Goal: Information Seeking & Learning: Learn about a topic

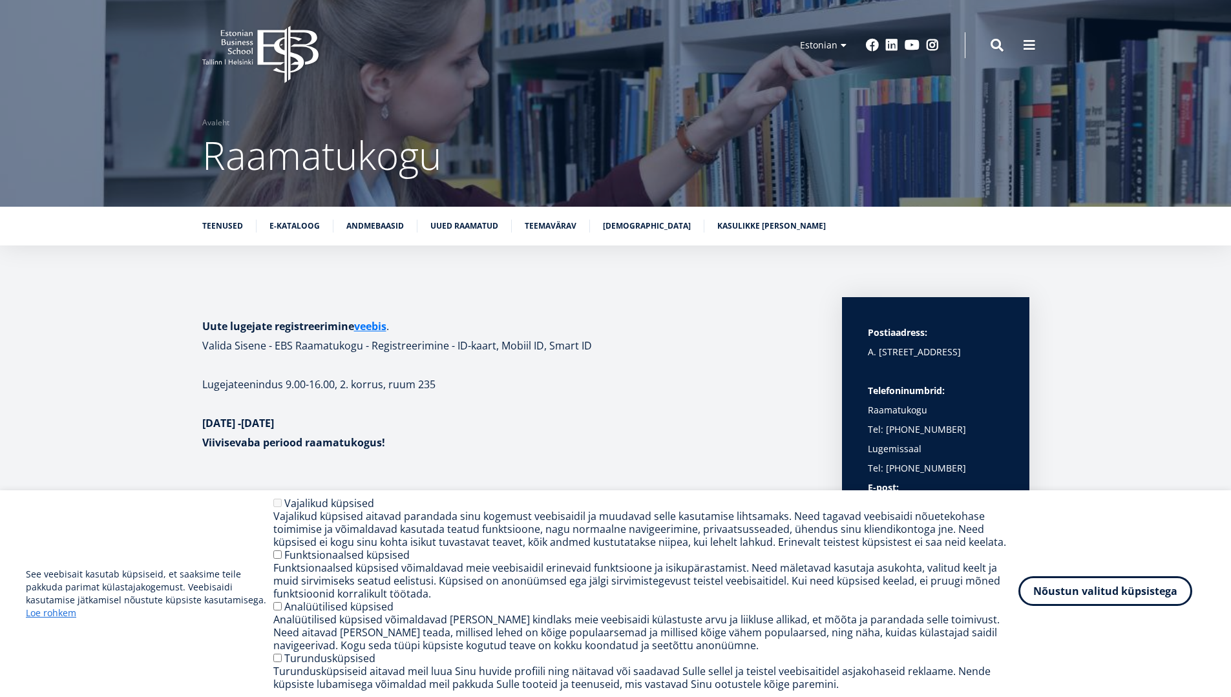
click at [1140, 589] on button "Nõustun valitud küpsistega" at bounding box center [1106, 592] width 174 height 30
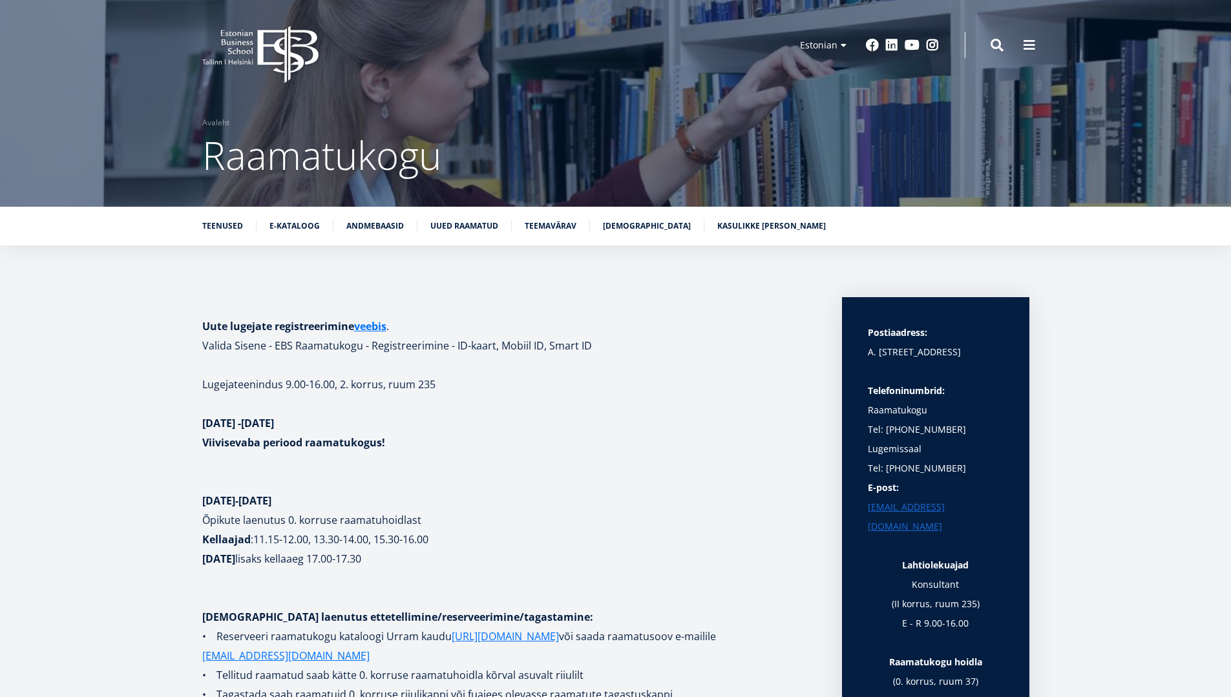
scroll to position [65, 0]
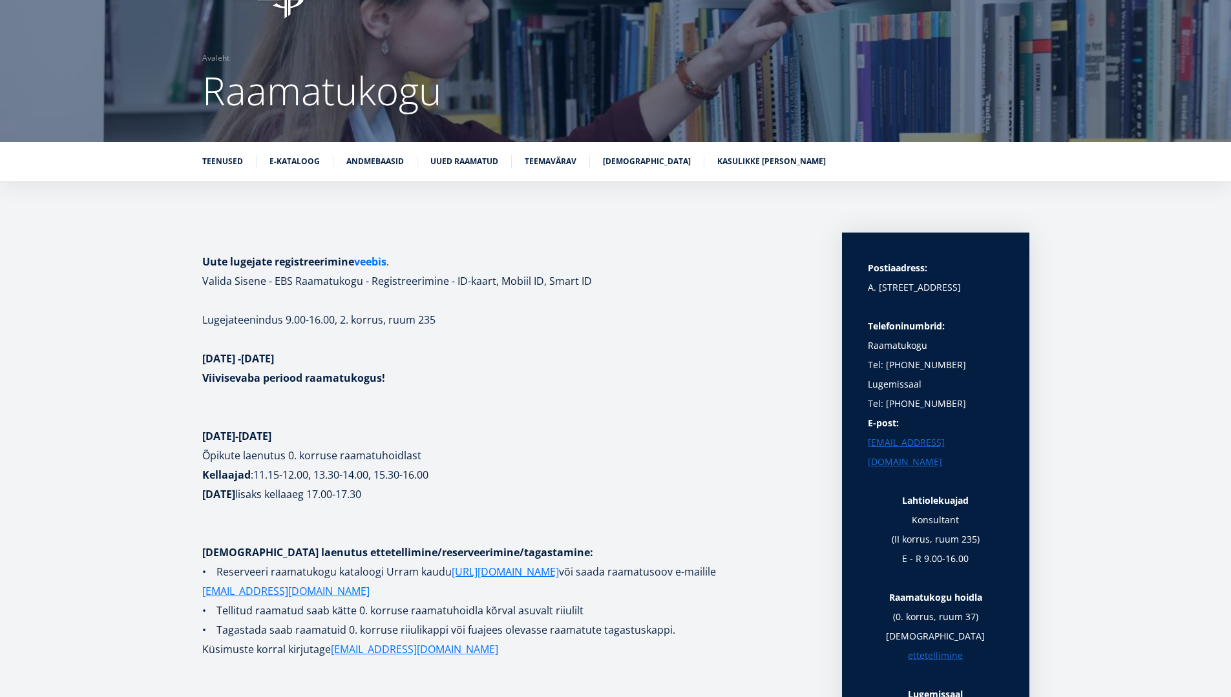
click at [370, 260] on link "veebis" at bounding box center [370, 261] width 32 height 19
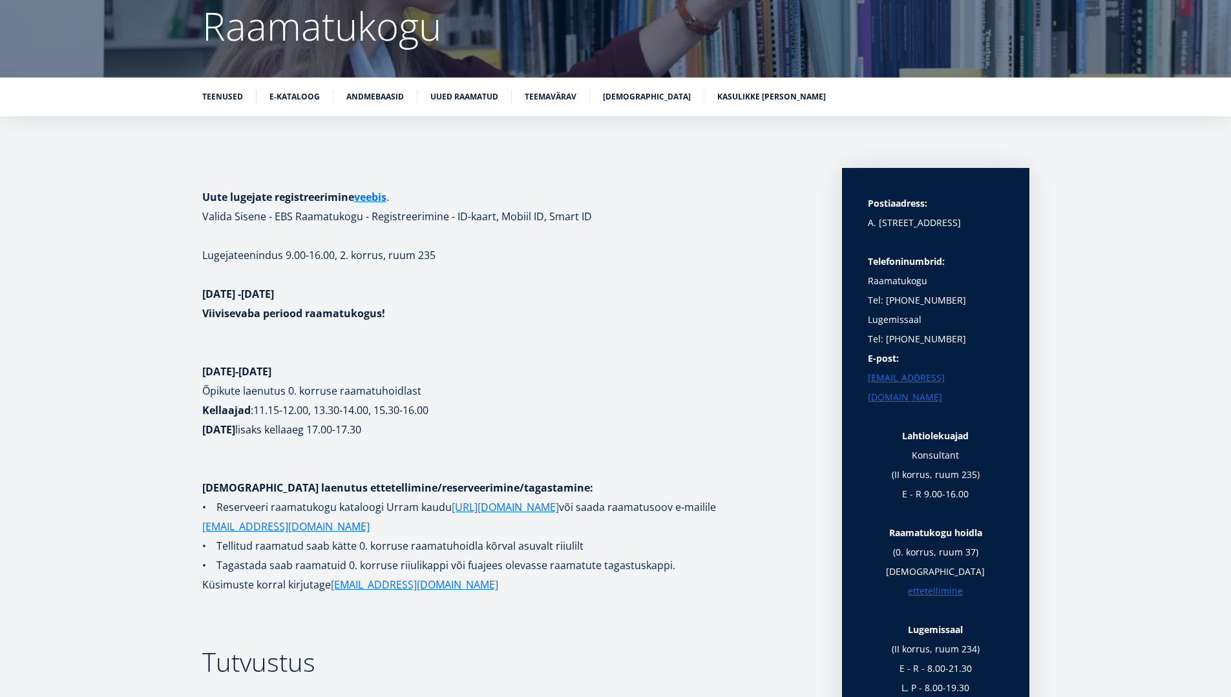
scroll to position [194, 0]
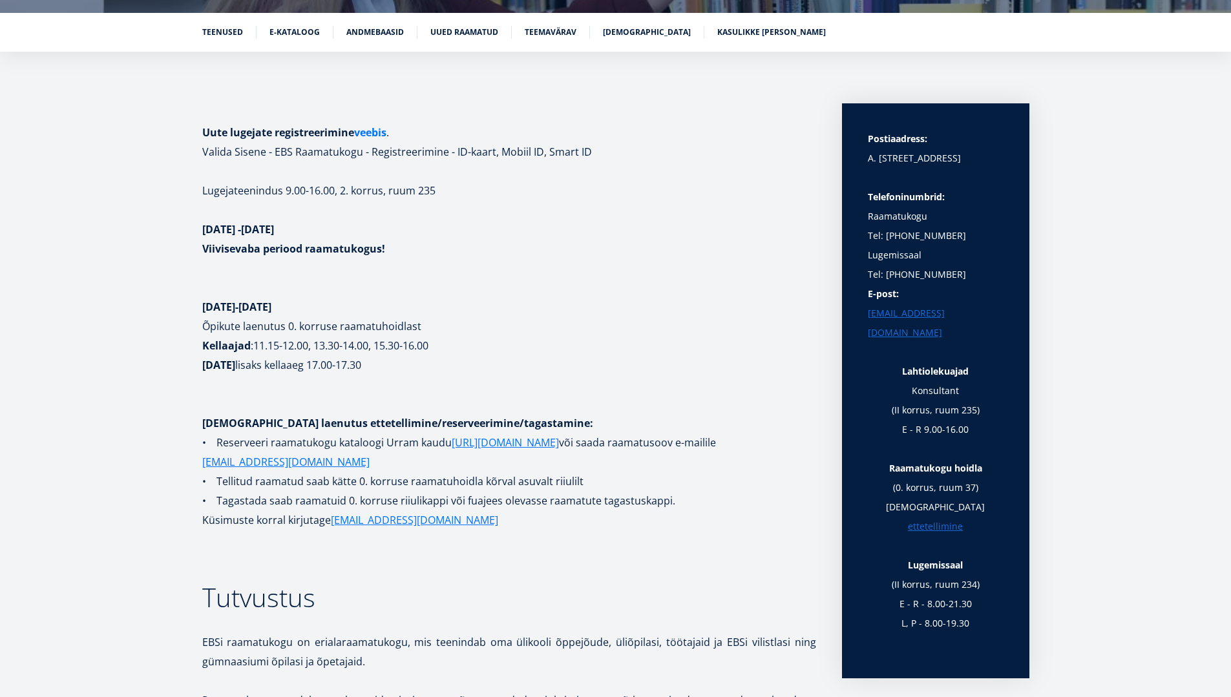
drag, startPoint x: 370, startPoint y: 127, endPoint x: 372, endPoint y: 135, distance: 7.9
click at [372, 127] on link "veebis" at bounding box center [370, 132] width 32 height 19
click at [379, 131] on link "veebis" at bounding box center [370, 132] width 32 height 19
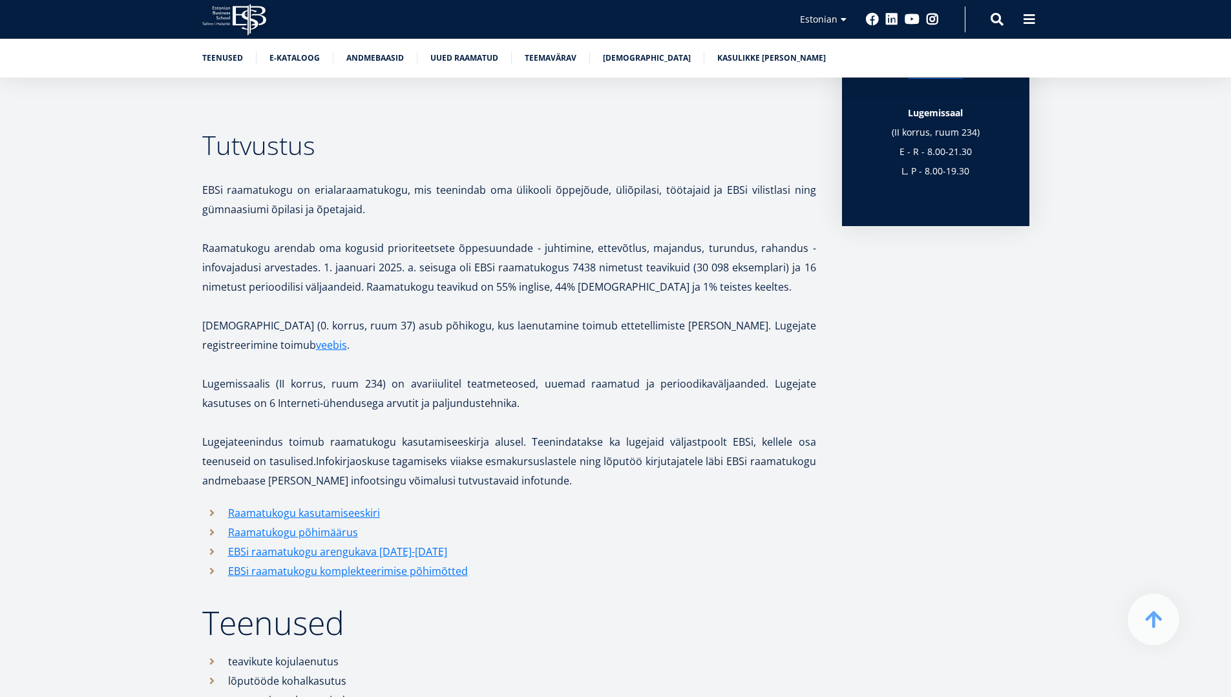
scroll to position [711, 0]
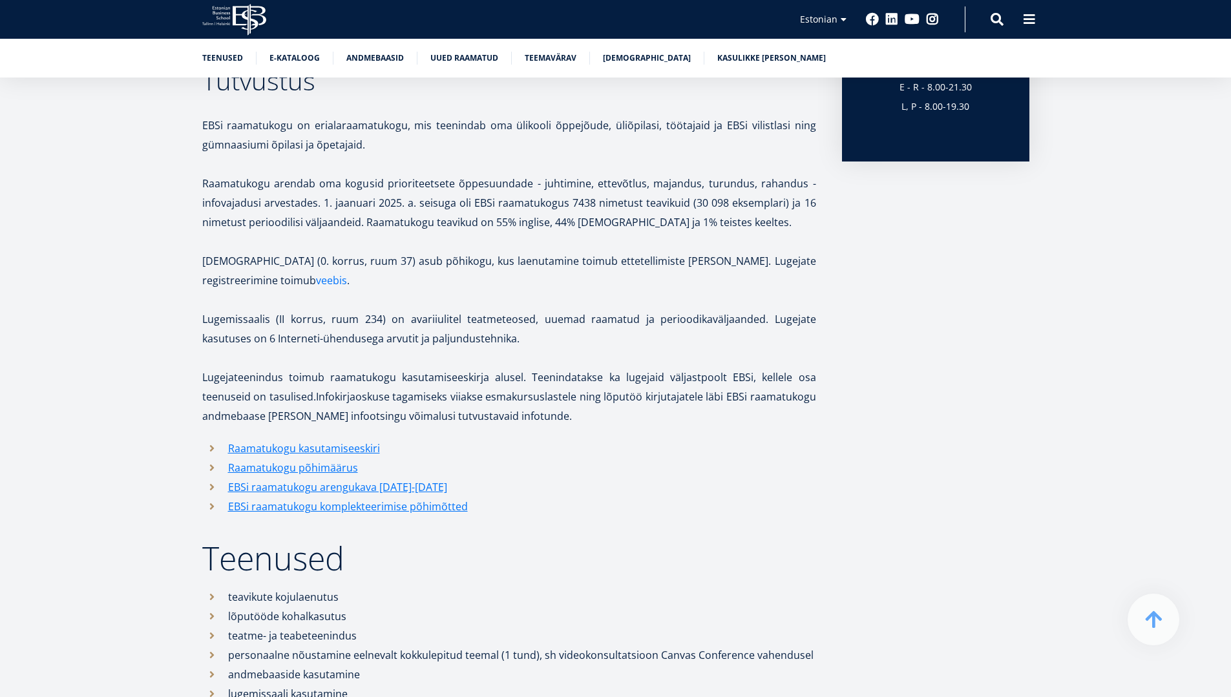
click at [316, 281] on link "veebis" at bounding box center [331, 280] width 31 height 19
